Goal: Information Seeking & Learning: Learn about a topic

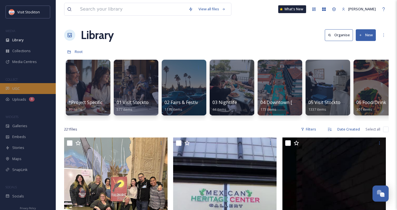
click at [21, 89] on div "UGC" at bounding box center [28, 88] width 56 height 11
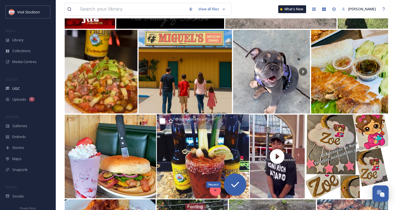
scroll to position [198, 0]
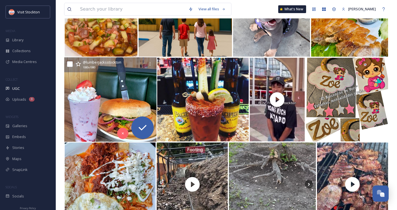
click at [139, 101] on img at bounding box center [110, 99] width 92 height 84
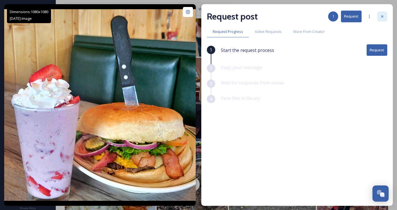
click at [383, 15] on icon at bounding box center [382, 16] width 4 height 4
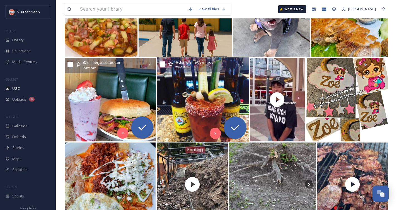
click at [229, 90] on img at bounding box center [203, 99] width 92 height 84
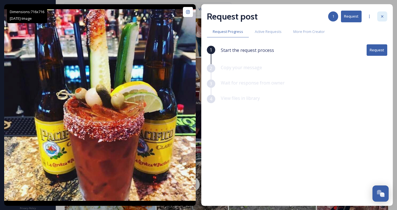
click at [382, 18] on icon at bounding box center [382, 16] width 4 height 4
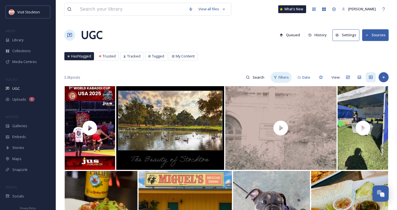
click at [278, 77] on span "Filters" at bounding box center [283, 77] width 10 height 5
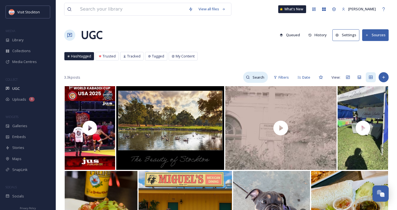
click at [246, 76] on icon at bounding box center [248, 77] width 4 height 4
click at [246, 76] on input at bounding box center [247, 77] width 42 height 11
type input "holidays"
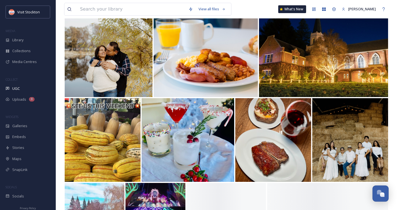
scroll to position [75, 0]
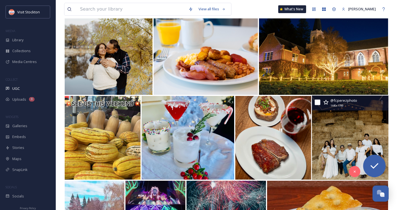
click at [345, 136] on img at bounding box center [349, 138] width 77 height 84
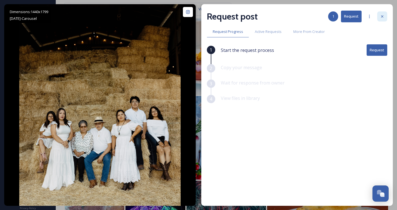
click at [380, 17] on icon at bounding box center [382, 16] width 4 height 4
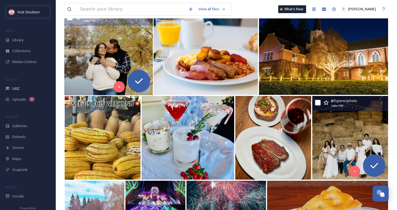
click at [105, 58] on img at bounding box center [108, 53] width 89 height 84
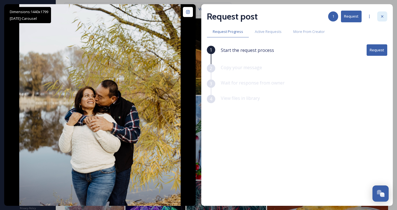
click at [379, 13] on div at bounding box center [382, 16] width 10 height 10
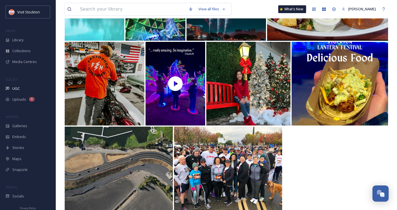
scroll to position [306, 0]
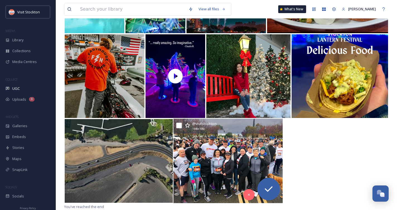
click at [252, 156] on img at bounding box center [227, 161] width 109 height 84
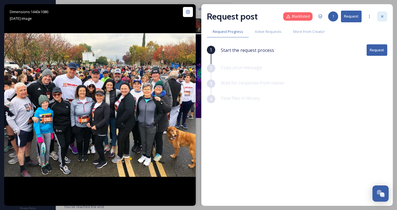
click at [382, 13] on div at bounding box center [382, 16] width 10 height 10
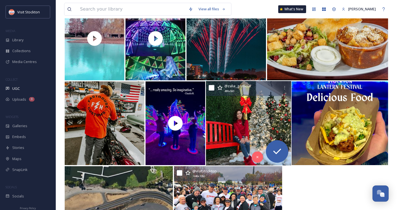
scroll to position [255, 0]
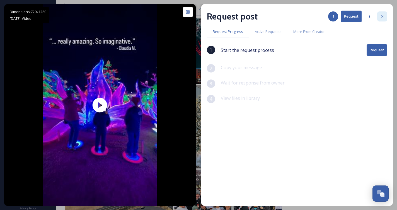
click at [383, 17] on icon at bounding box center [382, 16] width 4 height 4
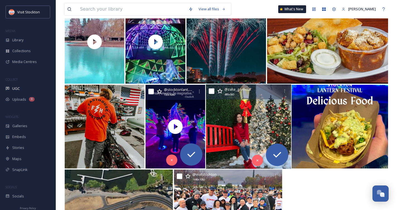
click at [252, 134] on img at bounding box center [248, 126] width 85 height 84
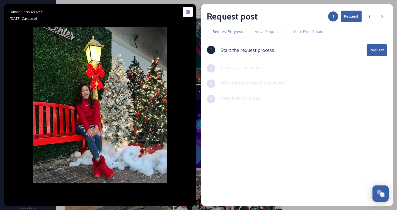
click at [372, 48] on button "Request" at bounding box center [376, 49] width 21 height 11
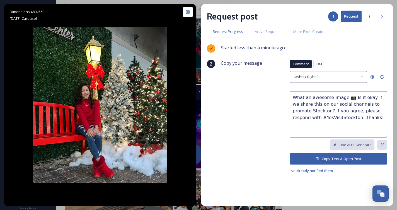
click at [313, 104] on textarea "What an awesome image 📸 Is it okay if we share this on our social channels to p…" at bounding box center [337, 114] width 97 height 46
type textarea "What an awesome image 📸 Is it okay if we share this in future guides, ads, and …"
click at [313, 157] on button "Copy Text & Open Post" at bounding box center [337, 158] width 97 height 11
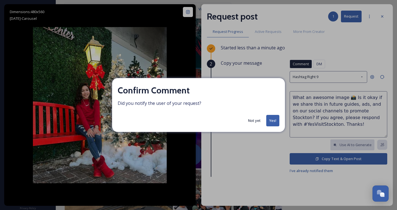
click at [272, 121] on button "Yes!" at bounding box center [272, 120] width 13 height 11
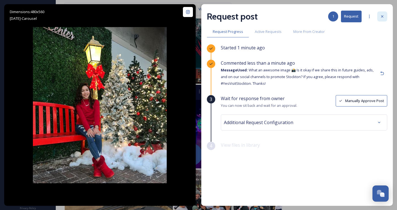
click at [384, 16] on icon at bounding box center [382, 16] width 4 height 4
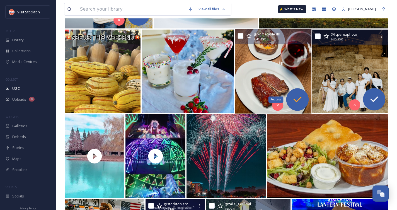
scroll to position [140, 0]
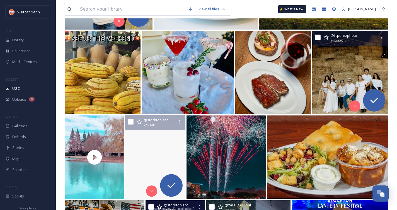
click at [176, 143] on video "“There is something really special about this place.” - Aye S.\a\aThe Stockton …" at bounding box center [155, 157] width 60 height 84
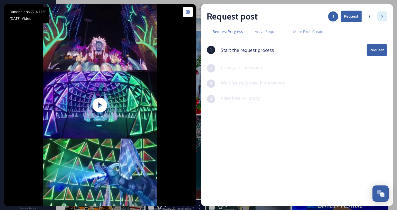
click at [383, 15] on icon at bounding box center [382, 16] width 4 height 4
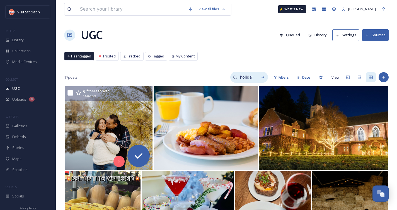
click at [247, 76] on input "holidays" at bounding box center [246, 77] width 18 height 11
click at [224, 76] on input "holidays" at bounding box center [234, 77] width 42 height 11
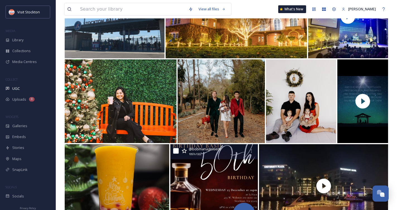
scroll to position [115, 0]
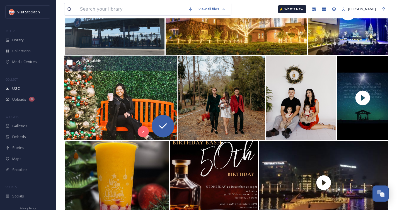
click at [115, 101] on img at bounding box center [120, 98] width 113 height 84
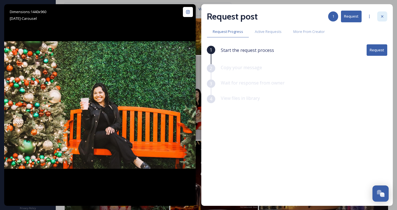
click at [382, 18] on icon at bounding box center [382, 16] width 4 height 4
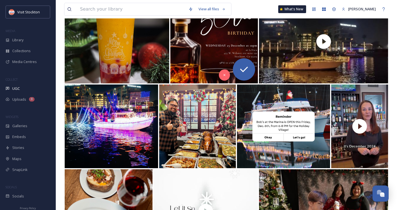
scroll to position [257, 0]
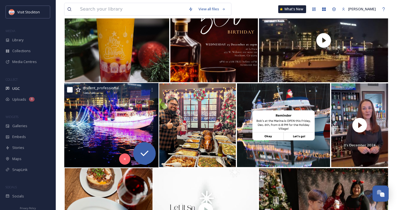
click at [89, 104] on img at bounding box center [111, 125] width 94 height 84
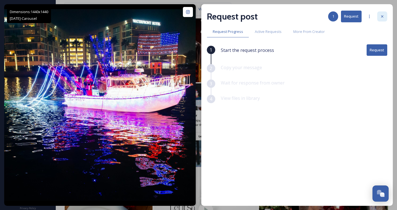
click at [381, 17] on icon at bounding box center [382, 16] width 4 height 4
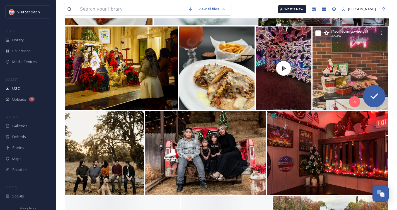
scroll to position [485, 0]
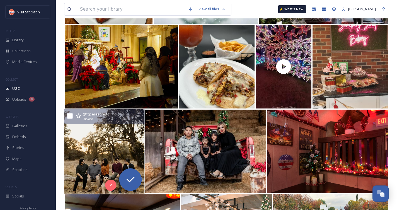
click at [92, 167] on img at bounding box center [104, 151] width 80 height 84
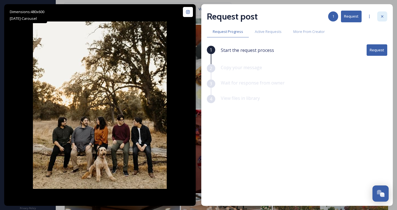
click at [382, 15] on icon at bounding box center [382, 16] width 4 height 4
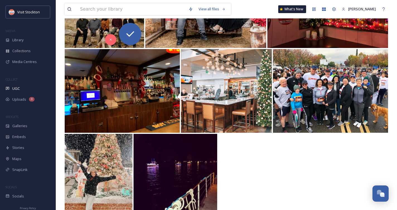
scroll to position [645, 0]
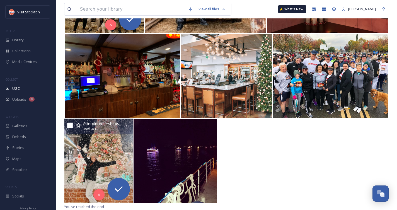
click at [118, 153] on img at bounding box center [98, 161] width 68 height 84
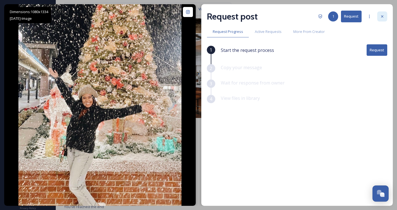
click at [384, 15] on icon at bounding box center [382, 16] width 4 height 4
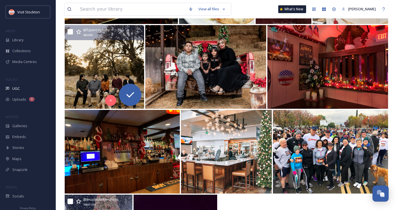
scroll to position [570, 0]
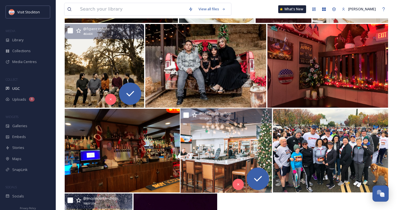
click at [229, 150] on img at bounding box center [227, 150] width 92 height 84
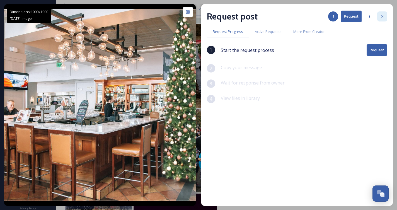
click at [381, 13] on div at bounding box center [382, 16] width 10 height 10
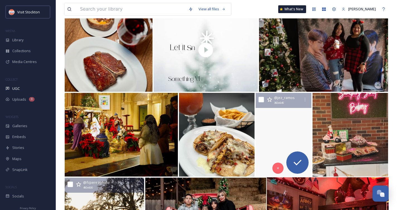
scroll to position [386, 0]
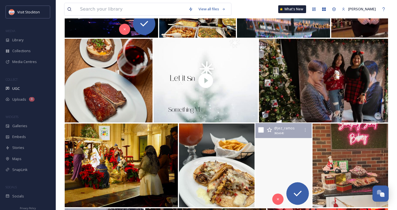
click at [296, 139] on video "Stockton Lantern Festival #christmaslights #coldseason #stocktonlanternfestival…" at bounding box center [283, 165] width 56 height 84
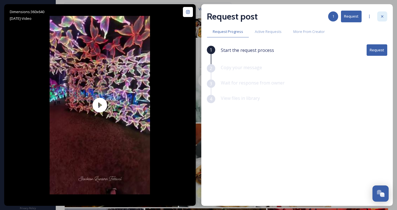
click at [381, 16] on icon at bounding box center [382, 16] width 4 height 4
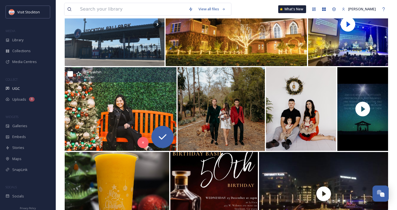
scroll to position [103, 0]
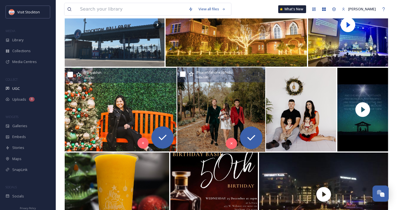
click at [237, 103] on img at bounding box center [221, 109] width 88 height 84
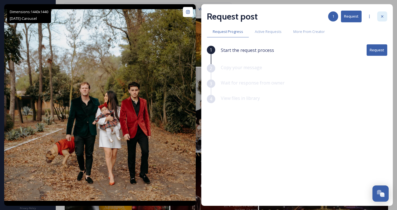
click at [386, 17] on div at bounding box center [382, 16] width 10 height 10
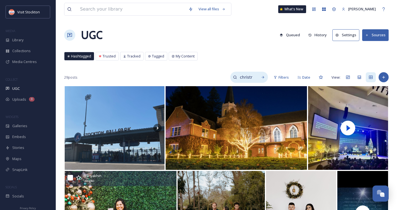
click at [257, 76] on div "christmas" at bounding box center [249, 77] width 38 height 11
drag, startPoint x: 238, startPoint y: 77, endPoint x: 214, endPoint y: 77, distance: 24.5
click at [214, 77] on input "christmas" at bounding box center [234, 77] width 42 height 11
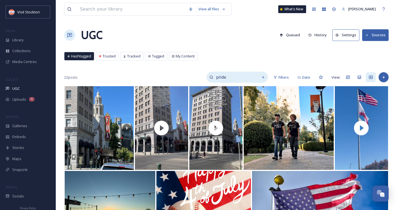
click at [216, 79] on input "pride" at bounding box center [234, 77] width 42 height 11
type input "[DATE]"
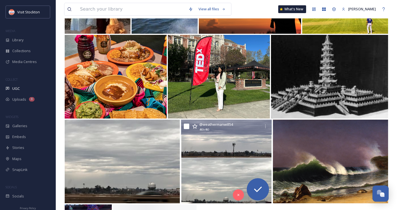
scroll to position [391, 0]
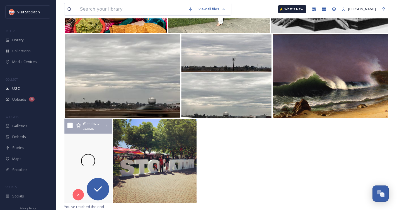
click at [97, 140] on div at bounding box center [88, 161] width 51 height 84
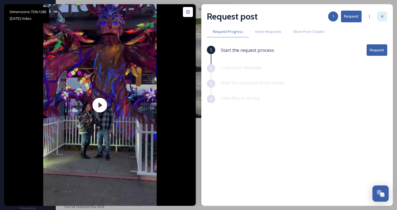
click at [381, 19] on div at bounding box center [382, 16] width 10 height 10
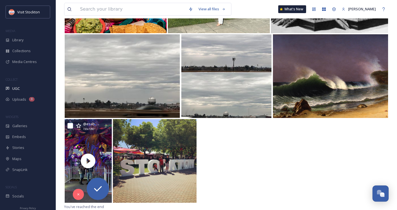
click at [296, 138] on div "@ esabelwithane 720 x 1280" at bounding box center [226, 160] width 324 height 85
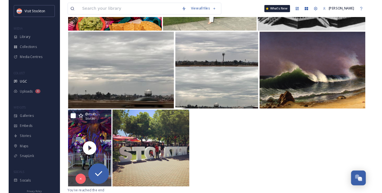
scroll to position [382, 0]
